Goal: Check status: Check status

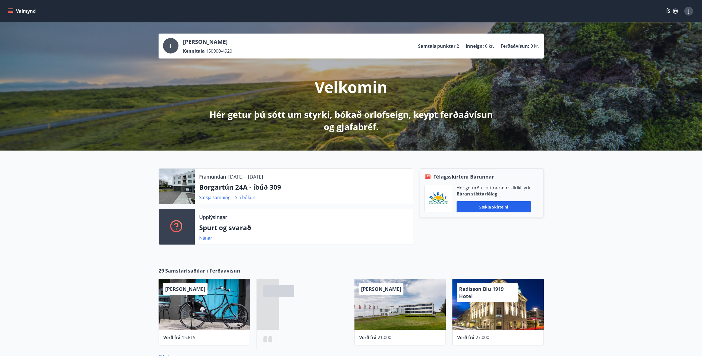
click at [253, 195] on link "Sjá bókun" at bounding box center [245, 197] width 20 height 6
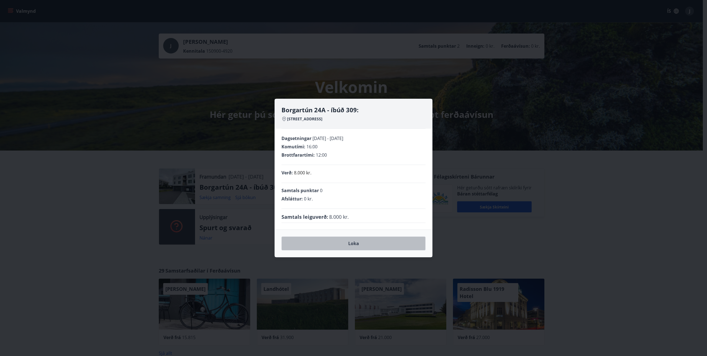
click at [386, 240] on button "Loka" at bounding box center [353, 243] width 144 height 14
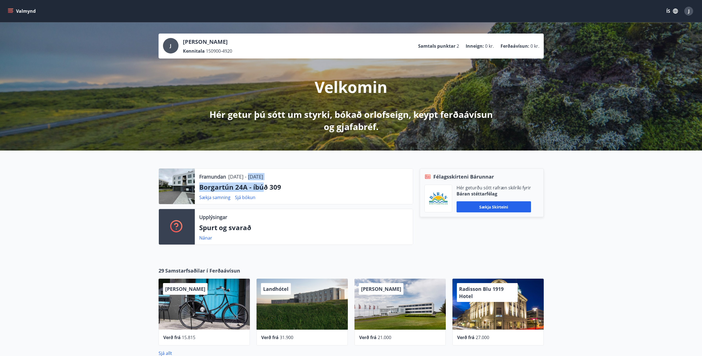
drag, startPoint x: 265, startPoint y: 191, endPoint x: 254, endPoint y: 166, distance: 27.7
click at [254, 166] on div "Framundan [DATE] - [DATE] [GEOGRAPHIC_DATA] 24A - íbúð 309 Sækja samning Sjá bó…" at bounding box center [351, 203] width 702 height 107
drag, startPoint x: 254, startPoint y: 166, endPoint x: 339, endPoint y: 187, distance: 88.0
click at [339, 187] on p "Borgartún 24A - íbúð 309" at bounding box center [303, 186] width 209 height 9
click at [14, 12] on button "Valmynd" at bounding box center [22, 11] width 31 height 10
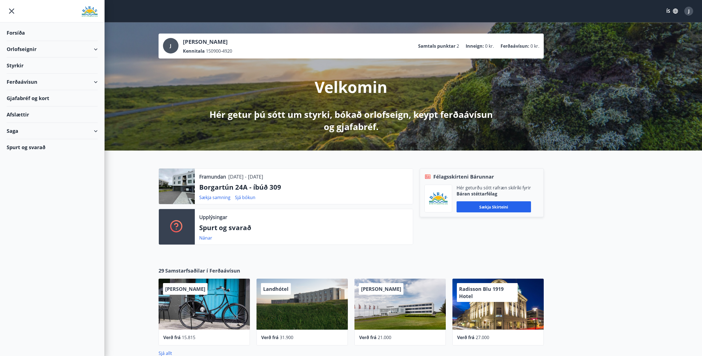
click at [97, 131] on div "Saga" at bounding box center [52, 131] width 91 height 16
click at [76, 52] on div "Orlofseignir" at bounding box center [52, 49] width 91 height 16
click at [70, 52] on div "Orlofseignir" at bounding box center [52, 49] width 91 height 16
click at [25, 133] on div "Saga" at bounding box center [52, 131] width 91 height 16
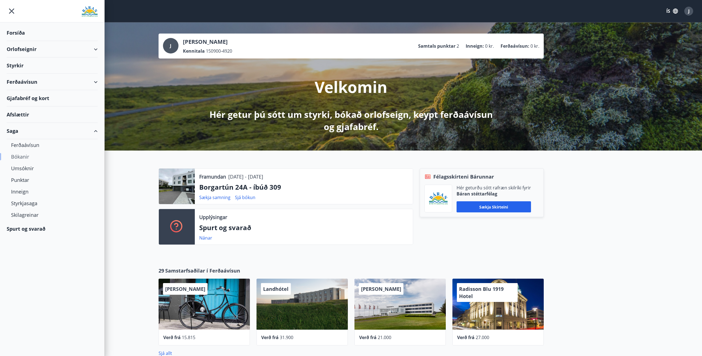
click at [27, 159] on div "Bókanir" at bounding box center [52, 157] width 82 height 12
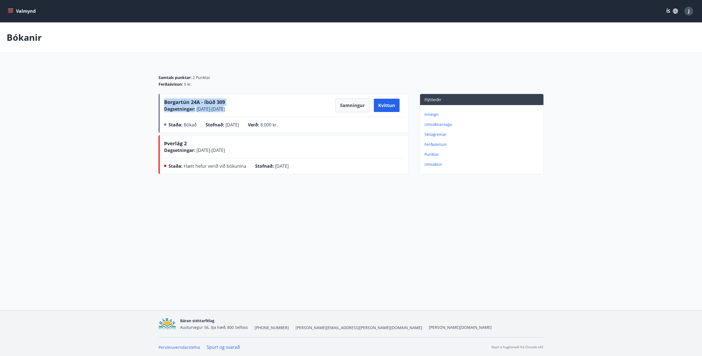
drag, startPoint x: 157, startPoint y: 101, endPoint x: 233, endPoint y: 110, distance: 76.6
click at [233, 110] on div "Samtals punktar : 2 Punktar Ferðaávísun : 0 kr. Borgartún 24A - íbúð 309 Dagset…" at bounding box center [351, 120] width 399 height 112
drag, startPoint x: 233, startPoint y: 110, endPoint x: 248, endPoint y: 129, distance: 24.8
click at [248, 129] on div "Stofnað : [DATE]" at bounding box center [227, 125] width 42 height 9
drag, startPoint x: 421, startPoint y: 247, endPoint x: 439, endPoint y: 236, distance: 20.6
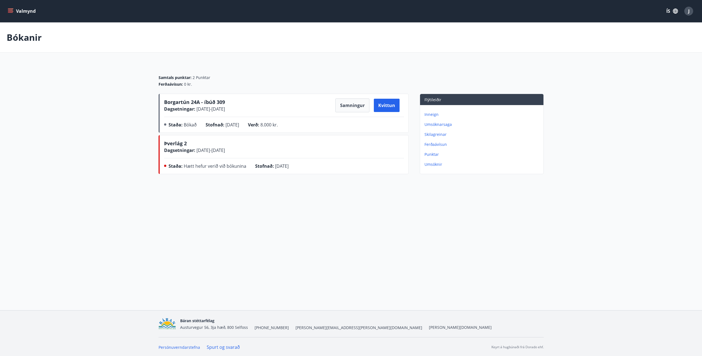
click at [424, 247] on div "Valmynd ÍS J Bókanir Samtals punktar : 2 Punktar Ferðaávísun : 0 kr. Borgartún …" at bounding box center [351, 155] width 702 height 310
drag, startPoint x: 180, startPoint y: 76, endPoint x: 197, endPoint y: 83, distance: 19.0
click at [197, 83] on div "Samtals punktar : 2 Punktar Ferðaávísun : 0 kr." at bounding box center [351, 81] width 385 height 12
click at [399, 60] on main "Bókanir Samtals punktar : 2 Punktar Ferðaávísun : 0 kr. Borgartún 24A - íbúð 30…" at bounding box center [351, 99] width 702 height 154
